Goal: Information Seeking & Learning: Understand process/instructions

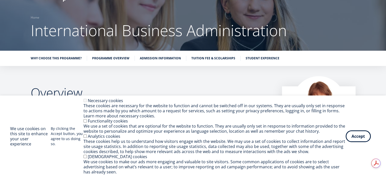
scroll to position [22, 0]
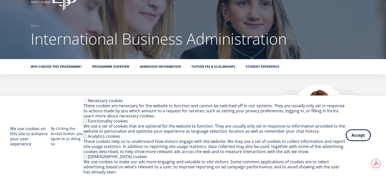
click at [357, 135] on button "Accept" at bounding box center [358, 135] width 25 height 12
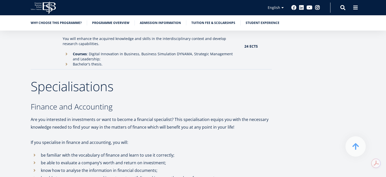
scroll to position [939, 0]
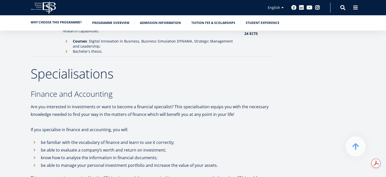
click at [68, 22] on link "Why choose this programme?" at bounding box center [56, 22] width 51 height 5
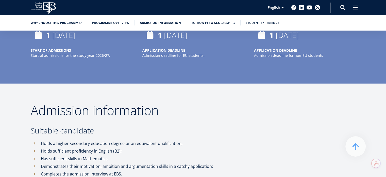
scroll to position [2117, 0]
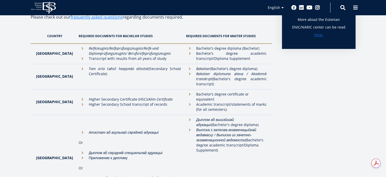
scroll to position [167, 0]
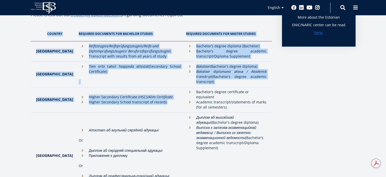
drag, startPoint x: 39, startPoint y: 33, endPoint x: 163, endPoint y: 101, distance: 141.0
